Goal: Information Seeking & Learning: Learn about a topic

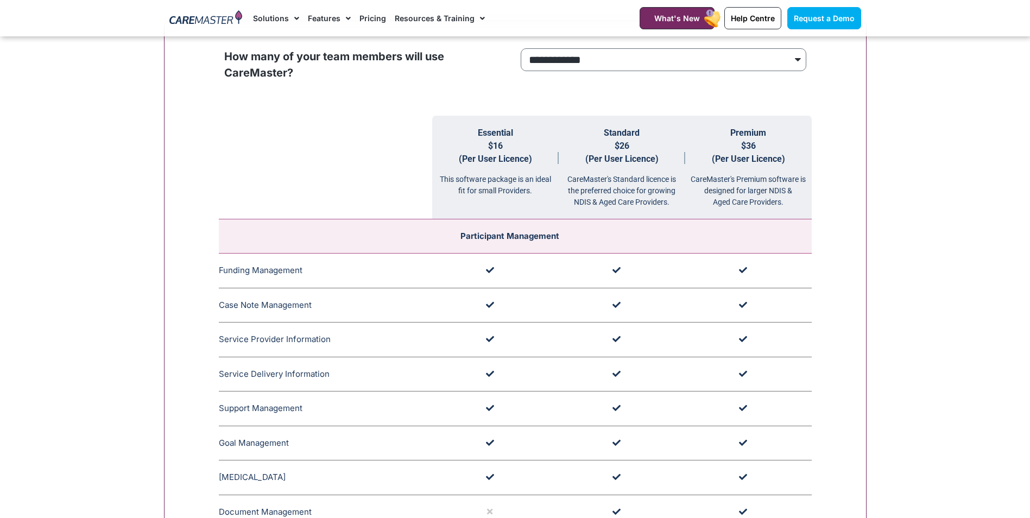
scroll to position [1085, 0]
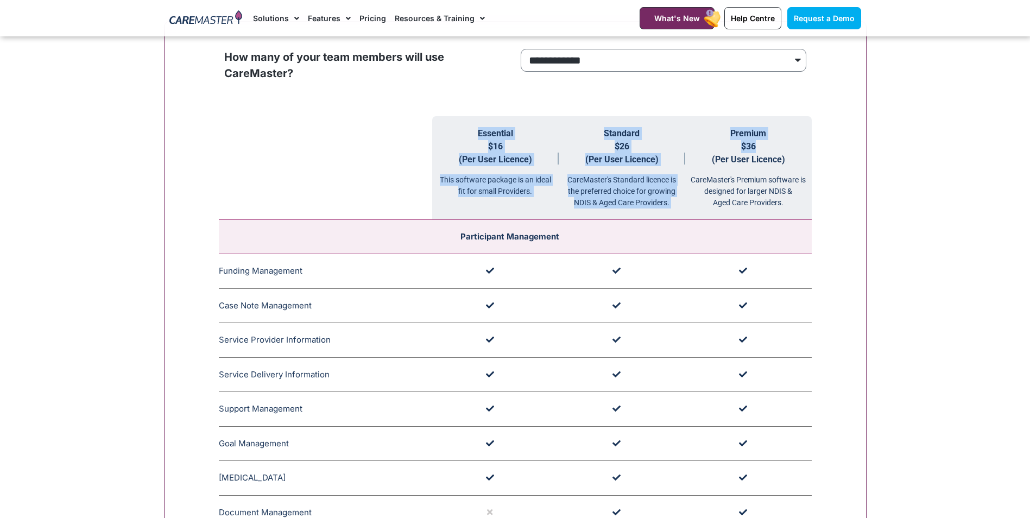
drag, startPoint x: 485, startPoint y: 135, endPoint x: 799, endPoint y: 147, distance: 314.5
click at [799, 147] on tr "Essential $16 (Per User Licence) This software package is an ideal fit for smal…" at bounding box center [515, 168] width 593 height 104
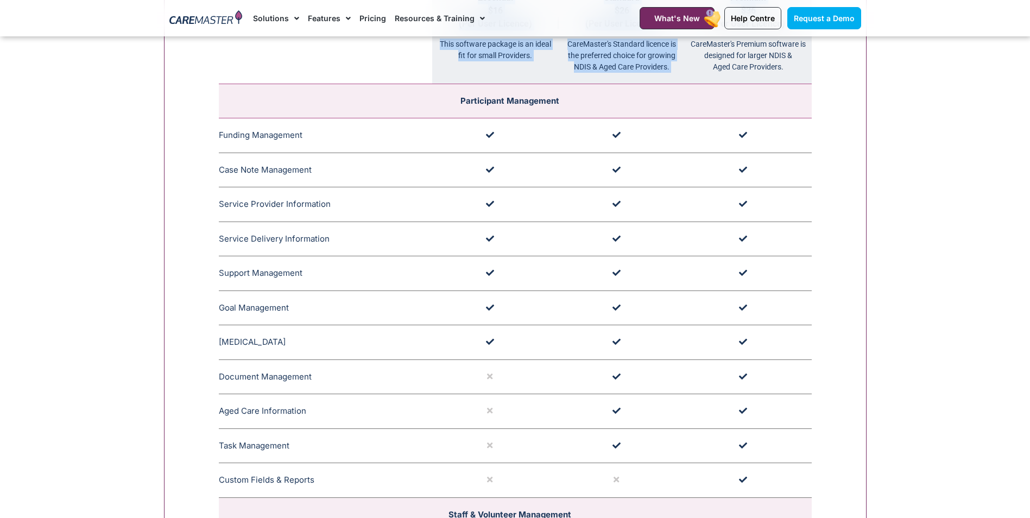
scroll to position [1248, 0]
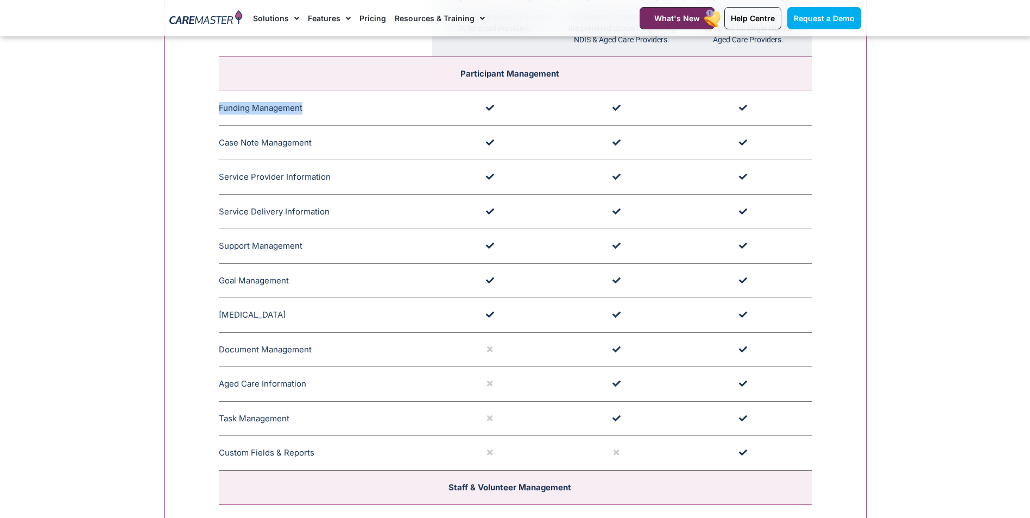
drag, startPoint x: 219, startPoint y: 109, endPoint x: 321, endPoint y: 110, distance: 101.5
click at [321, 110] on td "Funding Management CareMaster's Funding Management ensures that funding limits …" at bounding box center [325, 108] width 213 height 35
drag, startPoint x: 220, startPoint y: 140, endPoint x: 380, endPoint y: 140, distance: 160.1
click at [380, 140] on td "Case Note Management CareMaster's Case Note Management organises timestamped an…" at bounding box center [325, 142] width 213 height 35
drag, startPoint x: 227, startPoint y: 175, endPoint x: 408, endPoint y: 179, distance: 180.2
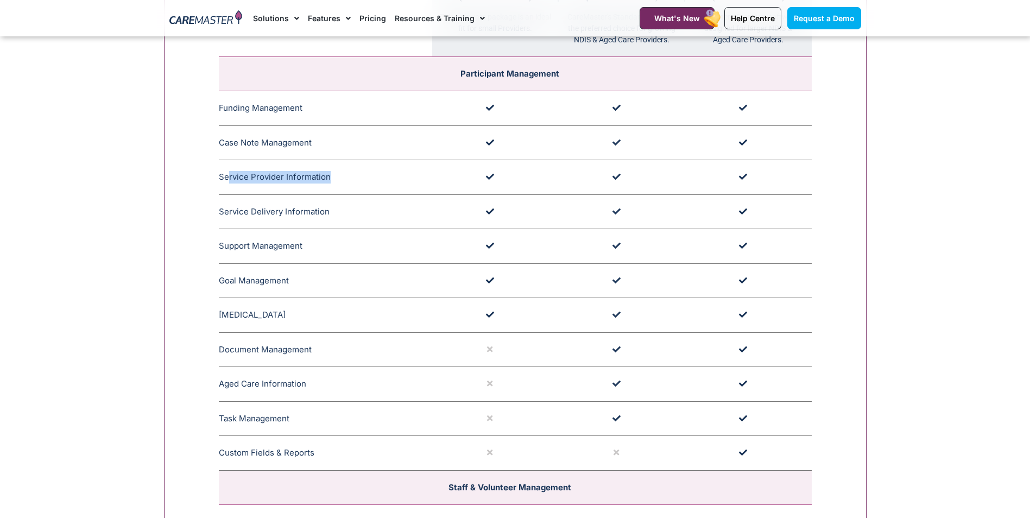
click at [408, 179] on td "Service Provider Information CareMaster's Service Provider Information section …" at bounding box center [325, 177] width 213 height 35
drag, startPoint x: 404, startPoint y: 213, endPoint x: 414, endPoint y: 214, distance: 10.3
click at [414, 214] on td "Service Delivery Information CareMaster's Service Delivery Information includes…" at bounding box center [325, 211] width 213 height 35
drag, startPoint x: 226, startPoint y: 249, endPoint x: 397, endPoint y: 251, distance: 171.0
click at [397, 251] on td "Support Management CareMaster's Support Management section is capable of schedu…" at bounding box center [325, 246] width 213 height 35
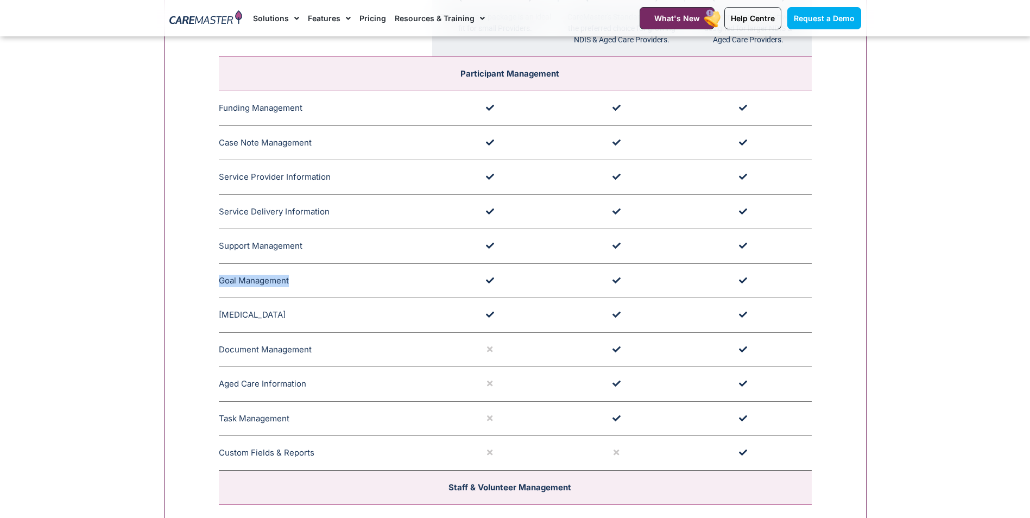
drag, startPoint x: 221, startPoint y: 282, endPoint x: 331, endPoint y: 280, distance: 109.7
click at [331, 280] on td "Goal Management CareMaster's Goal Management monitors Participant progress, upd…" at bounding box center [325, 280] width 213 height 35
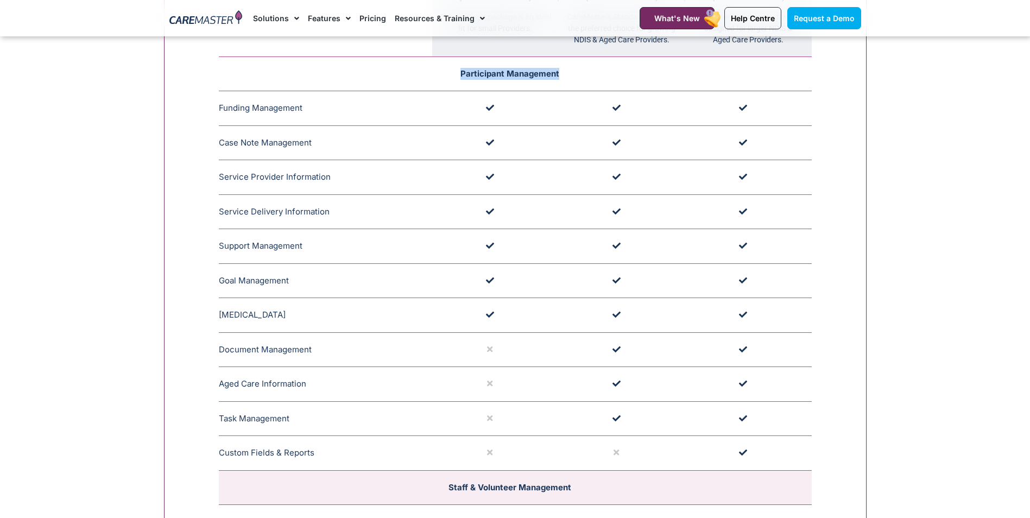
drag, startPoint x: 459, startPoint y: 73, endPoint x: 647, endPoint y: 88, distance: 189.0
click at [647, 88] on td "Participant Management" at bounding box center [515, 74] width 593 height 34
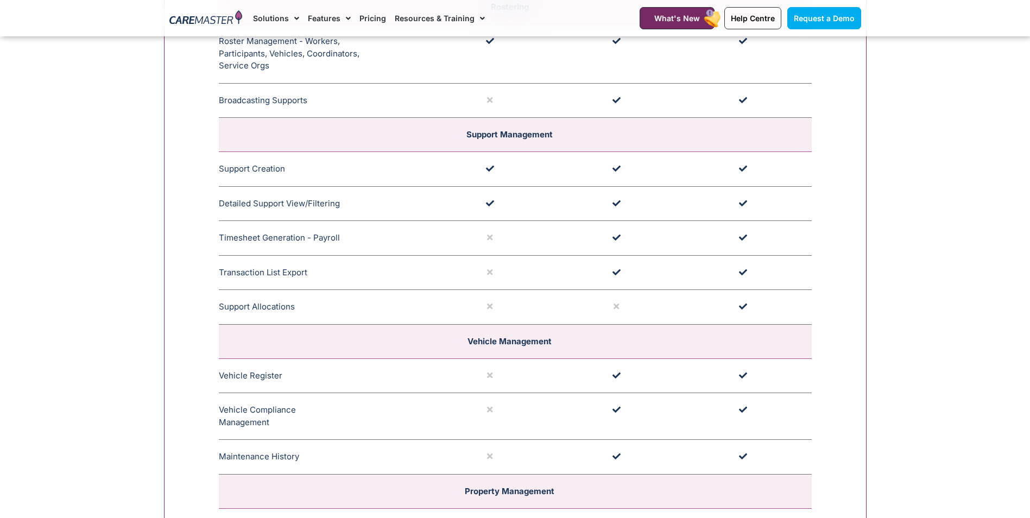
scroll to position [2008, 0]
